Goal: Transaction & Acquisition: Book appointment/travel/reservation

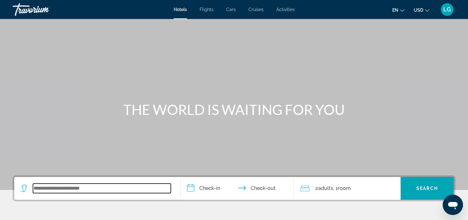
click at [109, 187] on input "Search widget" at bounding box center [102, 189] width 138 height 10
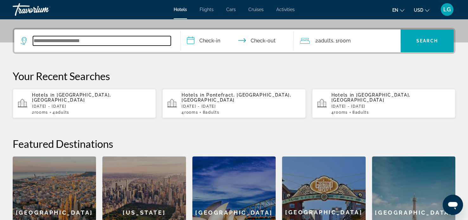
scroll to position [155, 0]
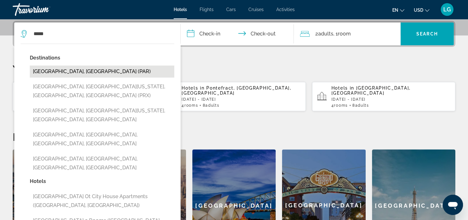
click at [62, 71] on button "[GEOGRAPHIC_DATA], [GEOGRAPHIC_DATA] (PAR)" at bounding box center [102, 72] width 144 height 12
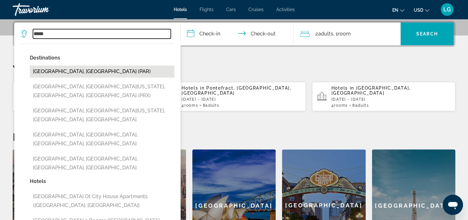
type input "**********"
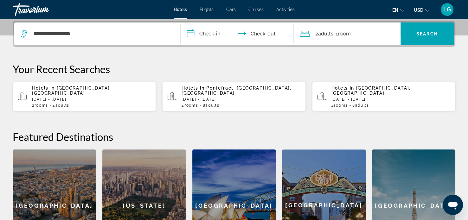
click at [214, 34] on input "**********" at bounding box center [239, 34] width 116 height 25
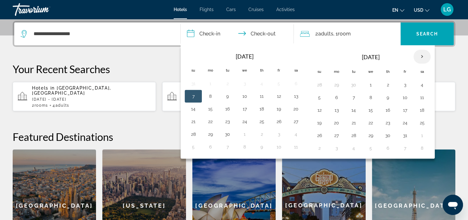
click at [420, 58] on th "Next month" at bounding box center [421, 57] width 17 height 14
click at [400, 136] on button "28" at bounding box center [405, 135] width 10 height 9
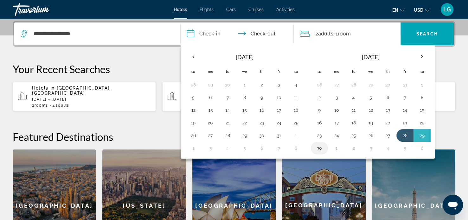
click at [316, 148] on button "30" at bounding box center [319, 148] width 10 height 9
type input "**********"
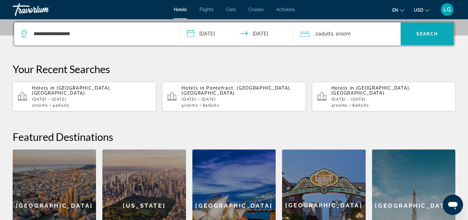
click at [420, 39] on span "Search widget" at bounding box center [426, 33] width 53 height 15
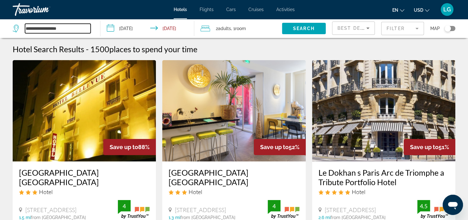
click at [79, 30] on input "**********" at bounding box center [58, 29] width 66 height 10
type input "*"
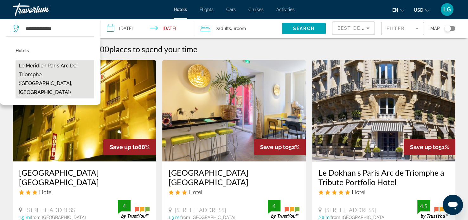
click at [55, 67] on button "Le Meridien Paris Arc De Triomphe ([GEOGRAPHIC_DATA], [GEOGRAPHIC_DATA])" at bounding box center [55, 79] width 79 height 39
type input "**********"
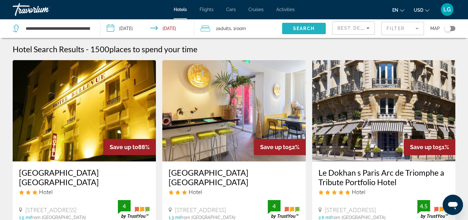
click at [303, 32] on span "Search widget" at bounding box center [304, 28] width 44 height 15
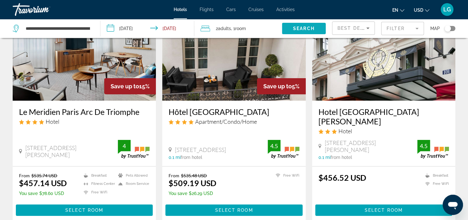
scroll to position [76, 0]
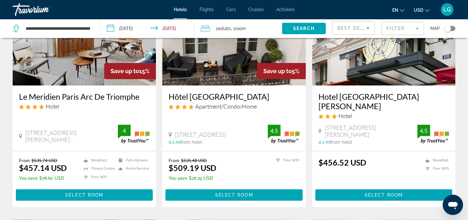
click at [131, 96] on h3 "Le Meridien Paris Arc De Triomphe" at bounding box center [84, 97] width 131 height 10
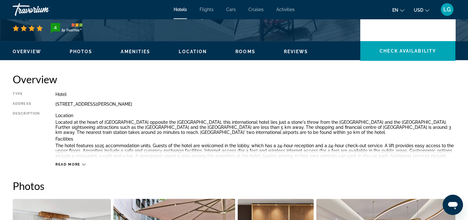
scroll to position [177, 0]
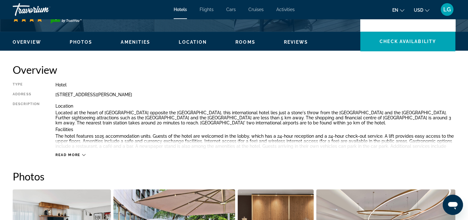
click at [63, 156] on span "Read more" at bounding box center [67, 155] width 25 height 4
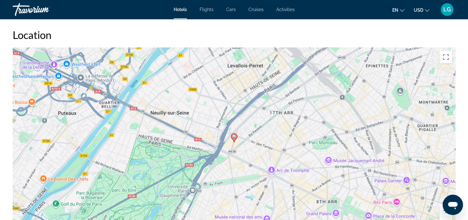
scroll to position [672, 0]
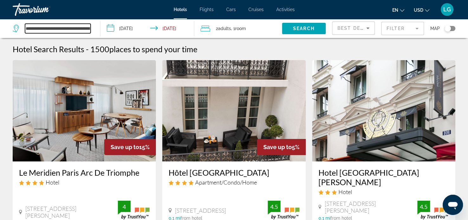
click at [38, 27] on input "**********" at bounding box center [58, 29] width 66 height 10
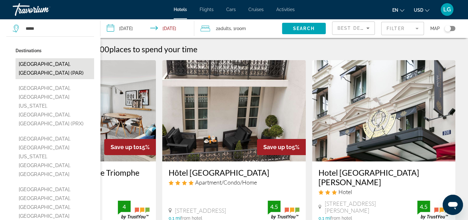
click at [38, 61] on button "[GEOGRAPHIC_DATA], [GEOGRAPHIC_DATA] (PAR)" at bounding box center [55, 68] width 79 height 21
type input "**********"
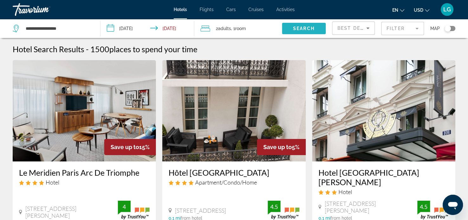
click at [296, 33] on span "Search widget" at bounding box center [304, 28] width 44 height 15
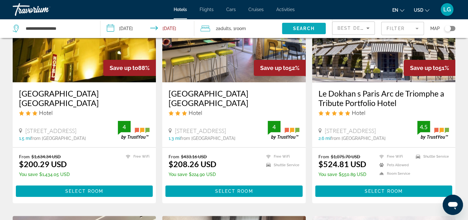
scroll to position [89, 0]
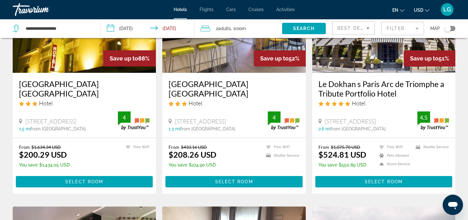
click at [87, 85] on h3 "[GEOGRAPHIC_DATA] [GEOGRAPHIC_DATA]" at bounding box center [84, 88] width 131 height 19
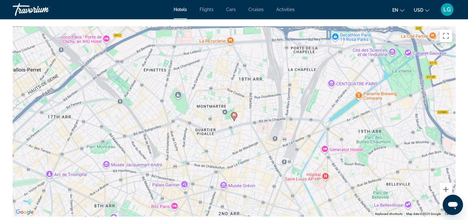
scroll to position [621, 0]
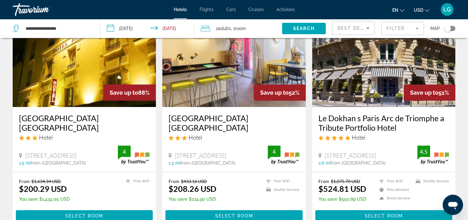
scroll to position [89, 0]
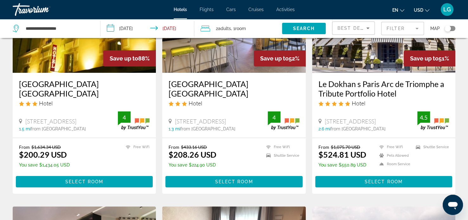
click at [199, 82] on h3 "[GEOGRAPHIC_DATA] [GEOGRAPHIC_DATA]" at bounding box center [234, 88] width 131 height 19
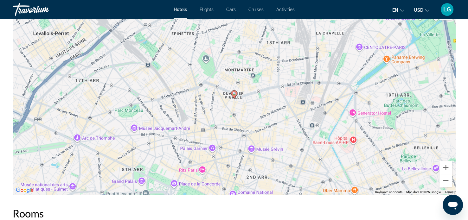
scroll to position [634, 0]
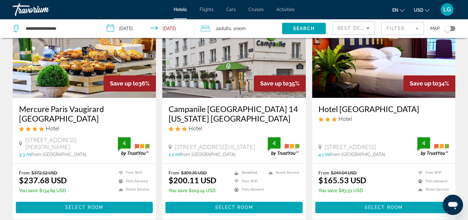
scroll to position [760, 0]
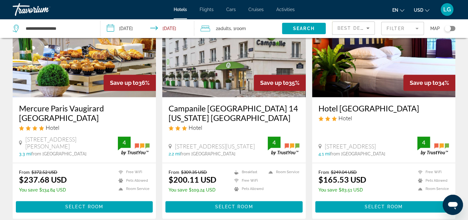
click at [47, 108] on h3 "Mercure Paris Vaugirard [GEOGRAPHIC_DATA]" at bounding box center [84, 113] width 131 height 19
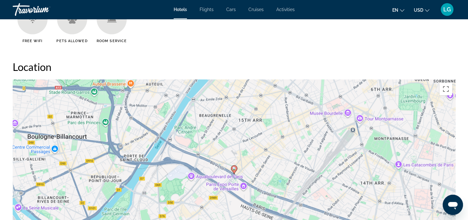
scroll to position [570, 0]
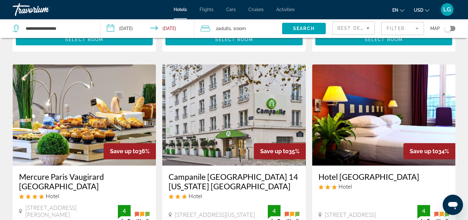
scroll to position [760, 0]
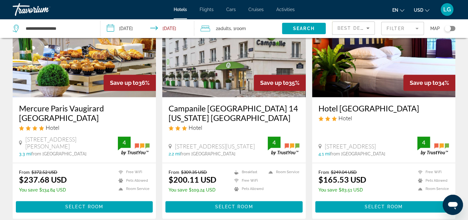
click at [207, 118] on h3 "Campanile [GEOGRAPHIC_DATA] 14 [US_STATE] [GEOGRAPHIC_DATA]" at bounding box center [234, 113] width 131 height 19
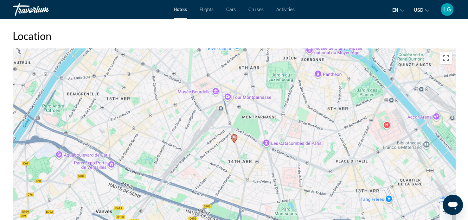
scroll to position [570, 0]
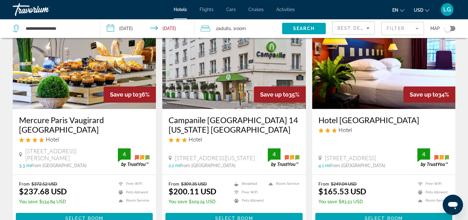
scroll to position [760, 0]
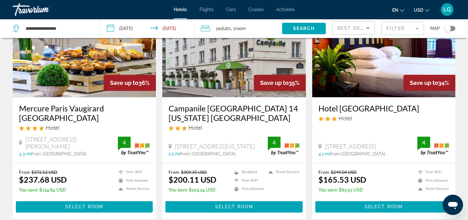
click at [336, 110] on h3 "Hotel [GEOGRAPHIC_DATA]" at bounding box center [383, 109] width 131 height 10
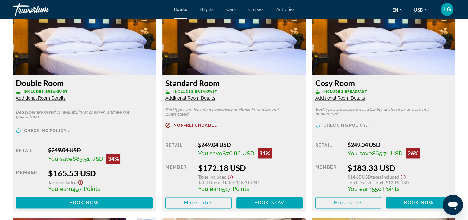
scroll to position [887, 0]
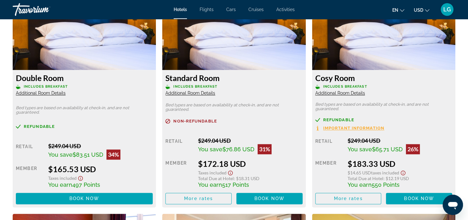
click at [80, 176] on icon "Show Taxes and Fees disclaimer" at bounding box center [80, 178] width 5 height 5
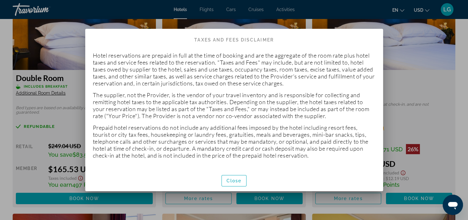
scroll to position [0, 0]
click at [229, 182] on span "Close" at bounding box center [234, 180] width 15 height 5
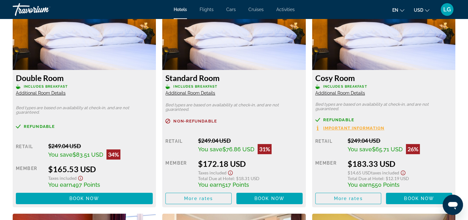
scroll to position [887, 0]
click at [141, 133] on div "Refundable Retail $249.04 USD You save $83.51 USD 34% when you redeem Member $1…" at bounding box center [84, 164] width 137 height 80
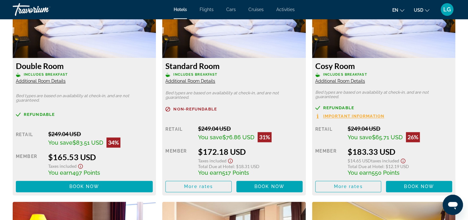
scroll to position [900, 0]
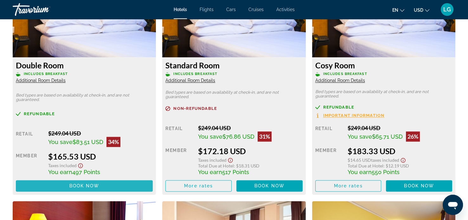
click at [112, 178] on span "Main content" at bounding box center [84, 185] width 137 height 15
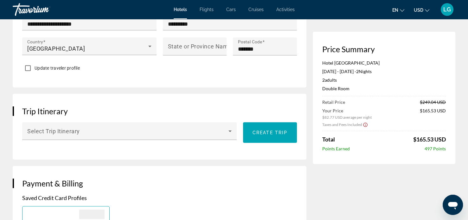
scroll to position [324, 0]
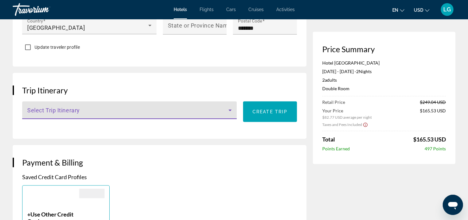
click at [229, 114] on icon "Main content" at bounding box center [230, 110] width 8 height 8
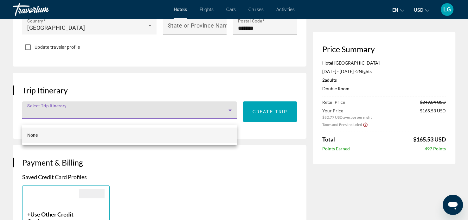
click at [240, 88] on div at bounding box center [234, 110] width 468 height 220
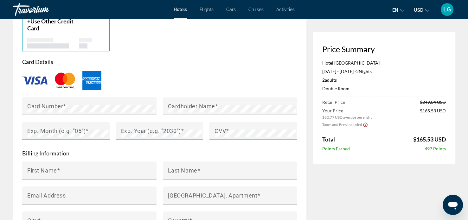
scroll to position [523, 0]
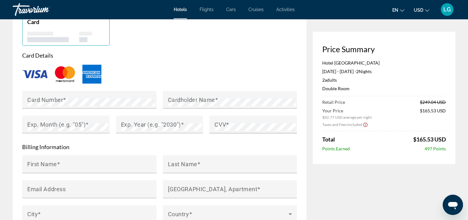
click at [328, 122] on span "Taxes and Fees Included" at bounding box center [342, 124] width 40 height 5
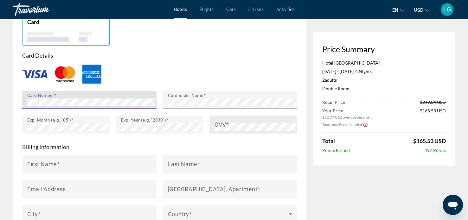
click at [240, 125] on div "CVV" at bounding box center [254, 125] width 81 height 18
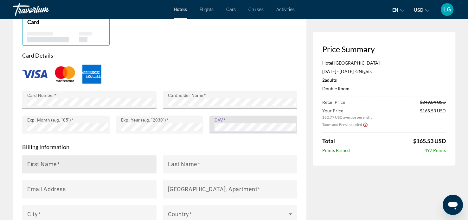
click at [103, 171] on input "First Name" at bounding box center [91, 167] width 128 height 8
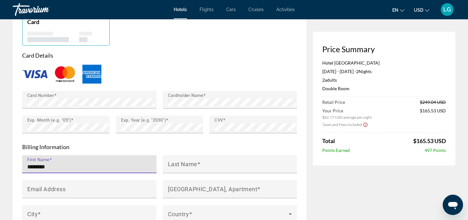
type input "********"
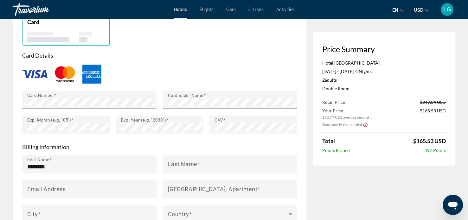
click at [184, 179] on div "Main content" at bounding box center [230, 176] width 134 height 7
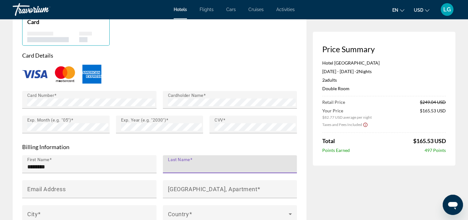
click at [183, 171] on input "Last Name" at bounding box center [232, 167] width 128 height 8
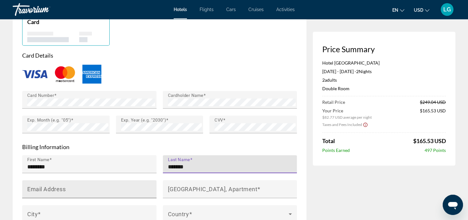
type input "*******"
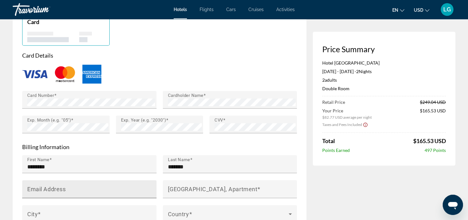
click at [135, 192] on div "Email Address" at bounding box center [91, 189] width 128 height 18
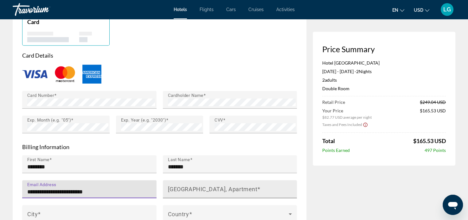
type input "**********"
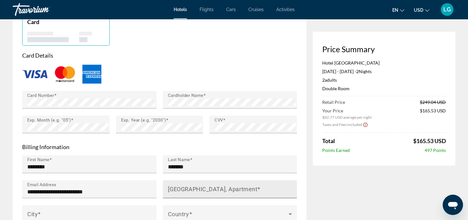
click at [184, 192] on mat-label "[GEOGRAPHIC_DATA], Apartment" at bounding box center [213, 189] width 90 height 7
click at [184, 195] on input "[GEOGRAPHIC_DATA], Apartment" at bounding box center [232, 192] width 128 height 8
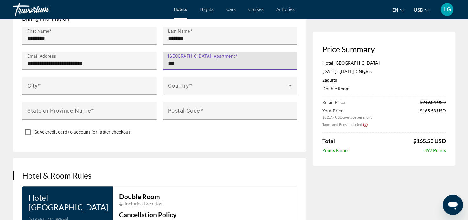
scroll to position [657, 0]
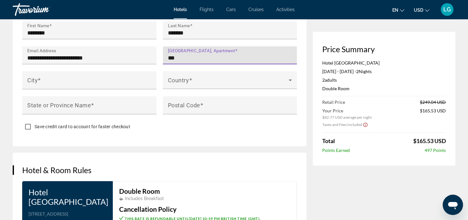
click at [204, 62] on input "***" at bounding box center [232, 58] width 128 height 8
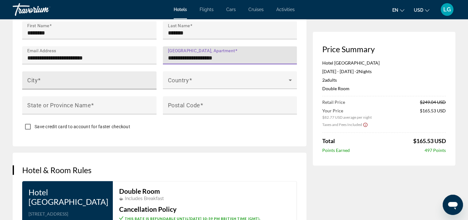
type input "**********"
click at [141, 85] on input "City" at bounding box center [91, 83] width 128 height 8
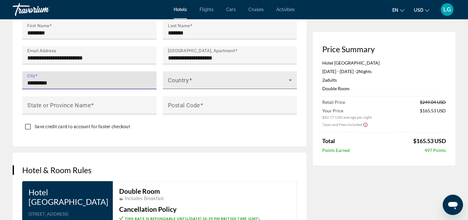
type input "*********"
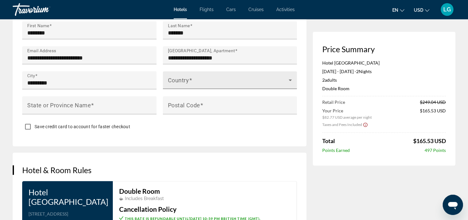
click at [190, 83] on span "Main content" at bounding box center [190, 80] width 3 height 7
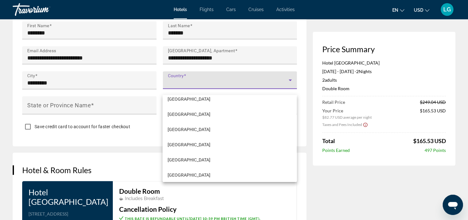
scroll to position [1812, 0]
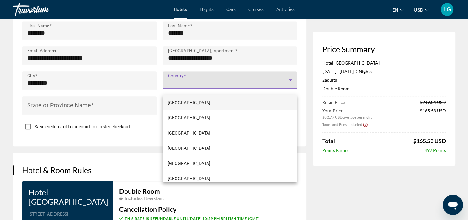
click at [190, 88] on div at bounding box center [234, 110] width 468 height 220
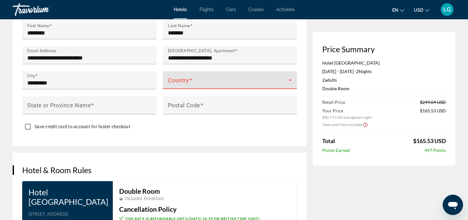
click at [190, 86] on span "Main content" at bounding box center [228, 83] width 121 height 8
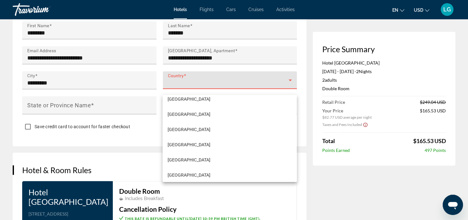
scroll to position [3595, 0]
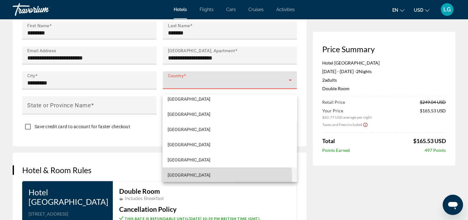
click at [182, 180] on mat-option "[GEOGRAPHIC_DATA]" at bounding box center [230, 174] width 134 height 15
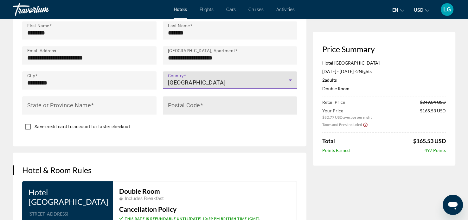
click at [191, 108] on mat-label "Postal Code" at bounding box center [184, 105] width 32 height 7
click at [191, 112] on input "Postal Code" at bounding box center [232, 108] width 128 height 8
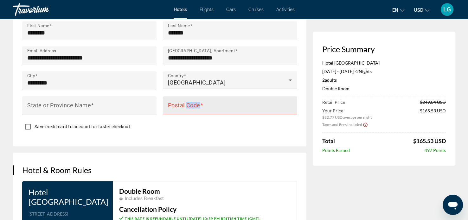
click at [191, 108] on mat-label "Postal Code" at bounding box center [184, 105] width 32 height 7
click at [191, 112] on input "Postal Code" at bounding box center [232, 108] width 128 height 8
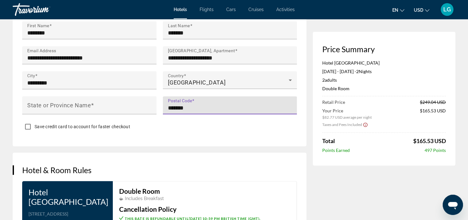
type input "*******"
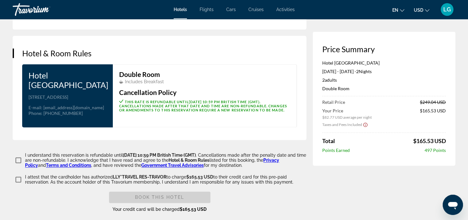
scroll to position [790, 0]
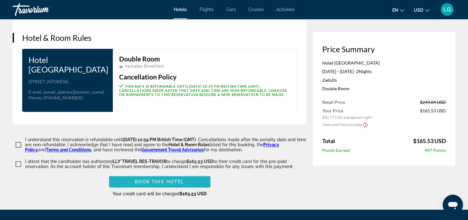
click at [125, 189] on span "Main content" at bounding box center [159, 181] width 101 height 15
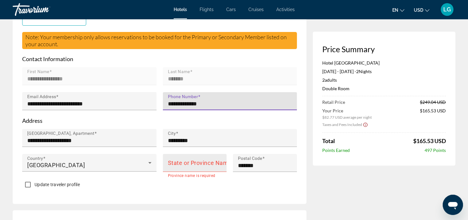
type input "**********"
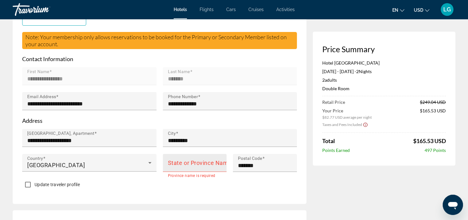
click at [183, 166] on mat-label "State or Province Name" at bounding box center [200, 163] width 64 height 7
click at [183, 166] on input "State or Province Name" at bounding box center [197, 166] width 58 height 8
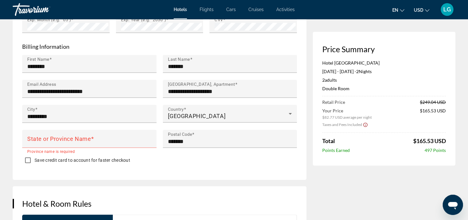
scroll to position [629, 0]
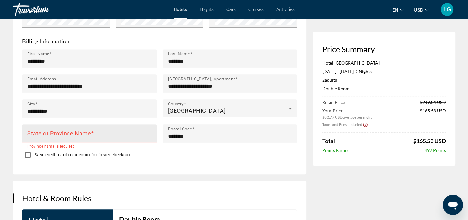
type input "**********"
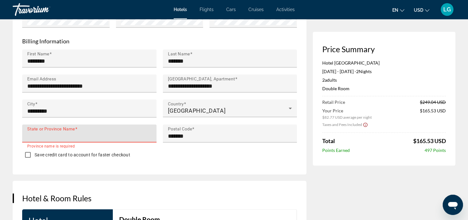
click at [132, 139] on input "State or Province Name" at bounding box center [91, 136] width 128 height 8
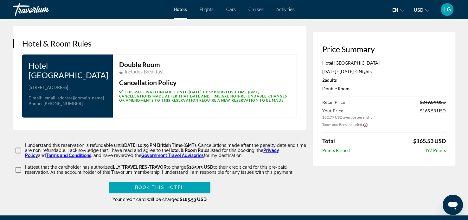
scroll to position [806, 0]
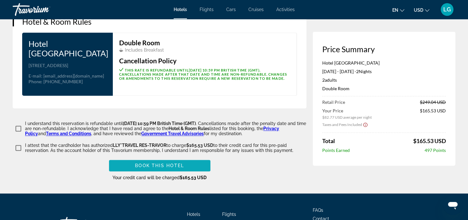
type input "**********"
click at [200, 170] on span "Main content" at bounding box center [159, 165] width 101 height 15
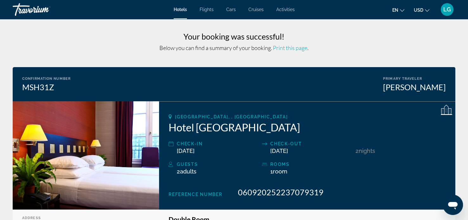
click at [449, 12] on span "LG" at bounding box center [447, 9] width 8 height 6
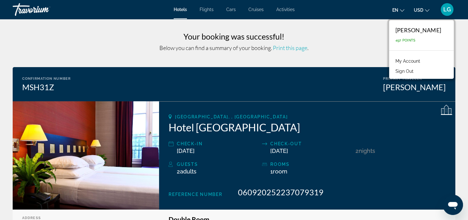
click at [397, 30] on div "[PERSON_NAME]" at bounding box center [418, 30] width 46 height 7
click at [395, 40] on span "497 Points" at bounding box center [405, 40] width 20 height 4
click at [397, 29] on div "[PERSON_NAME]" at bounding box center [418, 30] width 46 height 7
click at [357, 34] on h3 "Your booking was successful!" at bounding box center [234, 37] width 443 height 10
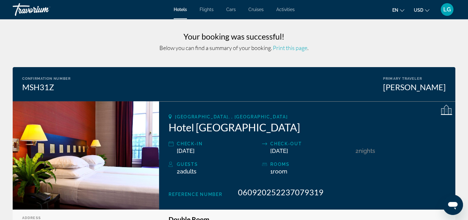
click at [447, 15] on div "LG" at bounding box center [447, 9] width 13 height 13
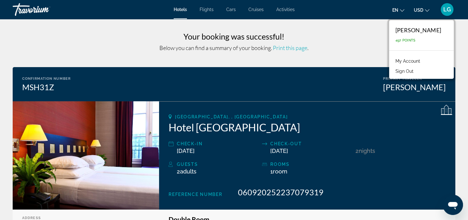
click at [394, 63] on link "My Account" at bounding box center [407, 61] width 31 height 8
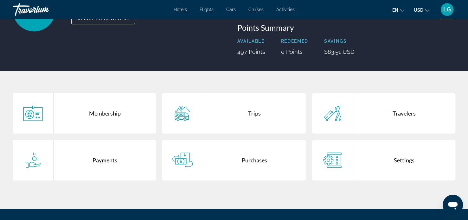
scroll to position [76, 0]
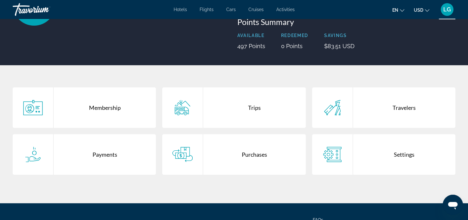
click at [251, 106] on div "Trips" at bounding box center [254, 107] width 102 height 41
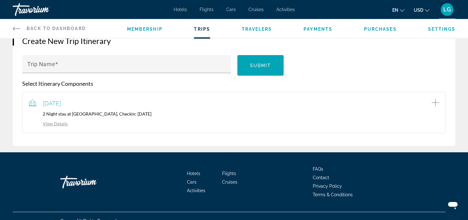
scroll to position [81, 0]
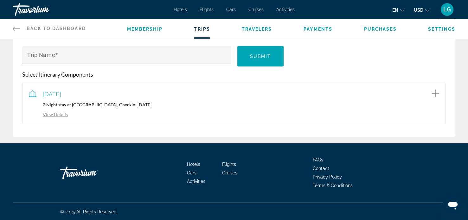
click at [47, 116] on link "View Details" at bounding box center [48, 114] width 39 height 5
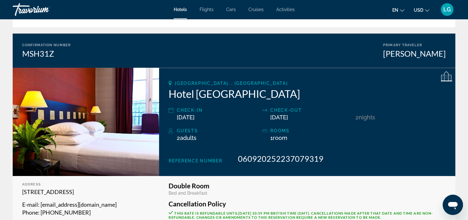
scroll to position [43, 0]
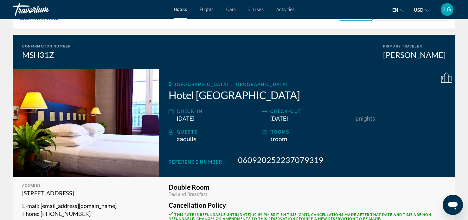
click at [23, 10] on div "Travorium" at bounding box center [44, 9] width 63 height 16
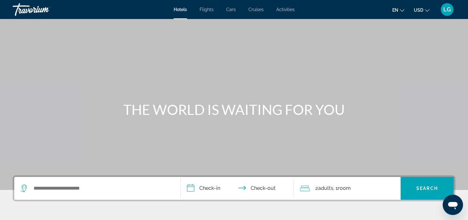
click at [23, 10] on div "Travorium" at bounding box center [44, 9] width 63 height 16
